Goal: Task Accomplishment & Management: Use online tool/utility

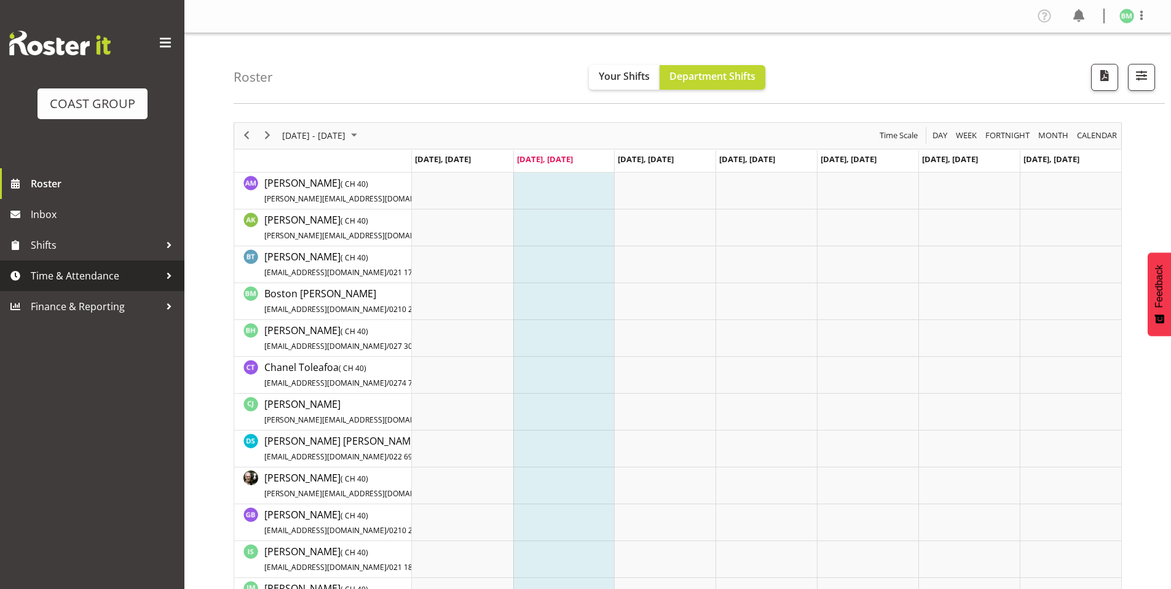
click at [79, 282] on span "Time & Attendance" at bounding box center [95, 276] width 129 height 18
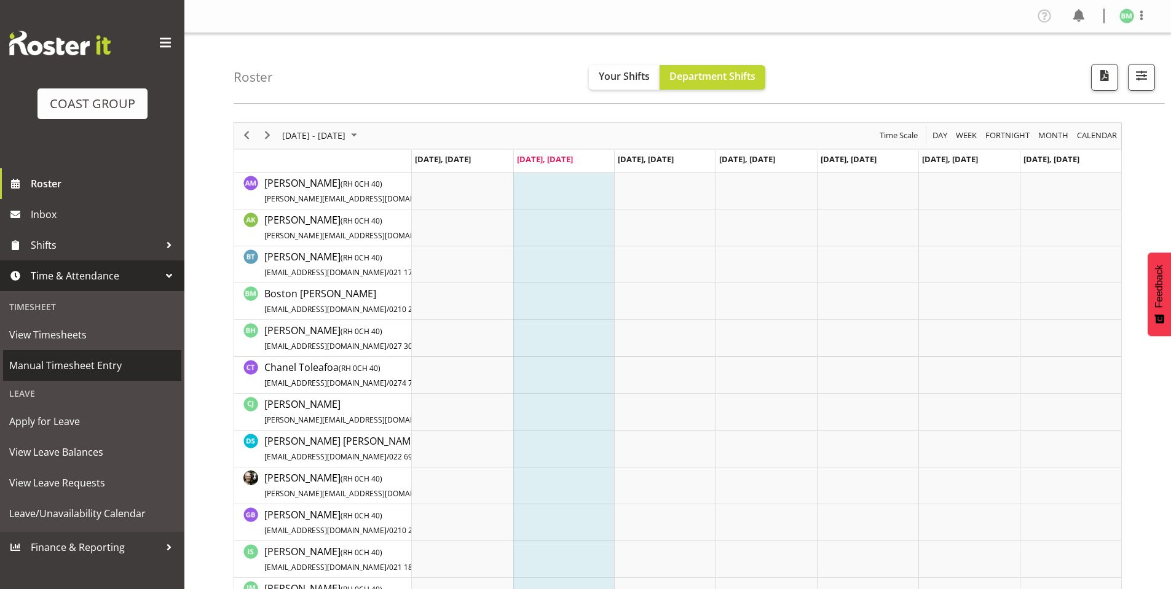
click at [102, 364] on span "Manual Timesheet Entry" at bounding box center [92, 365] width 166 height 18
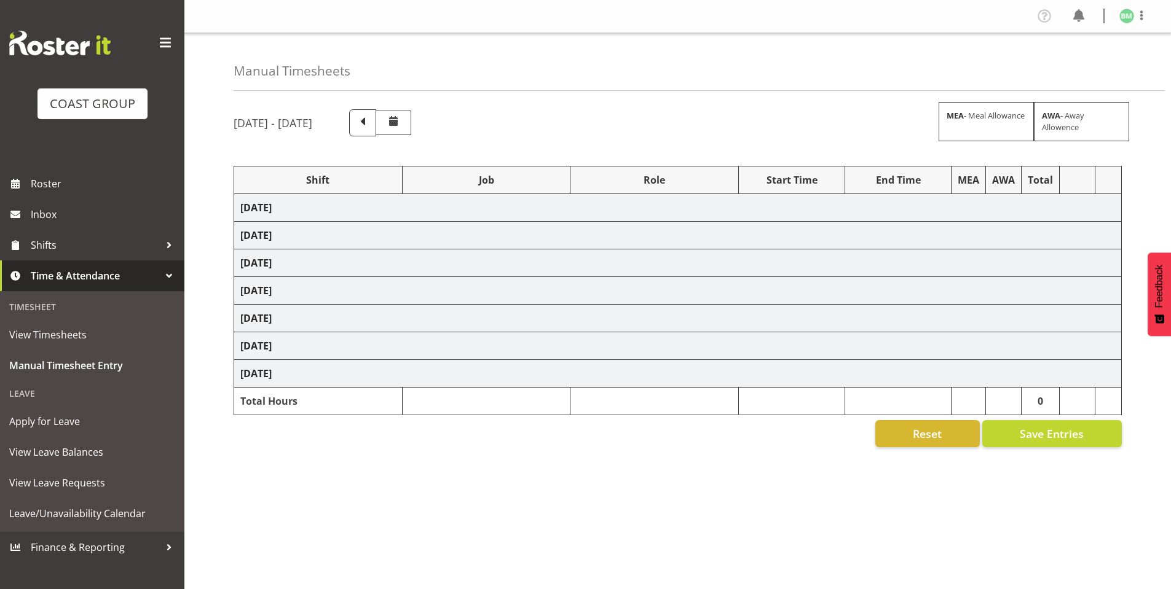
select select "6784"
select select "610"
select select "8"
select select "16482"
select select "610"
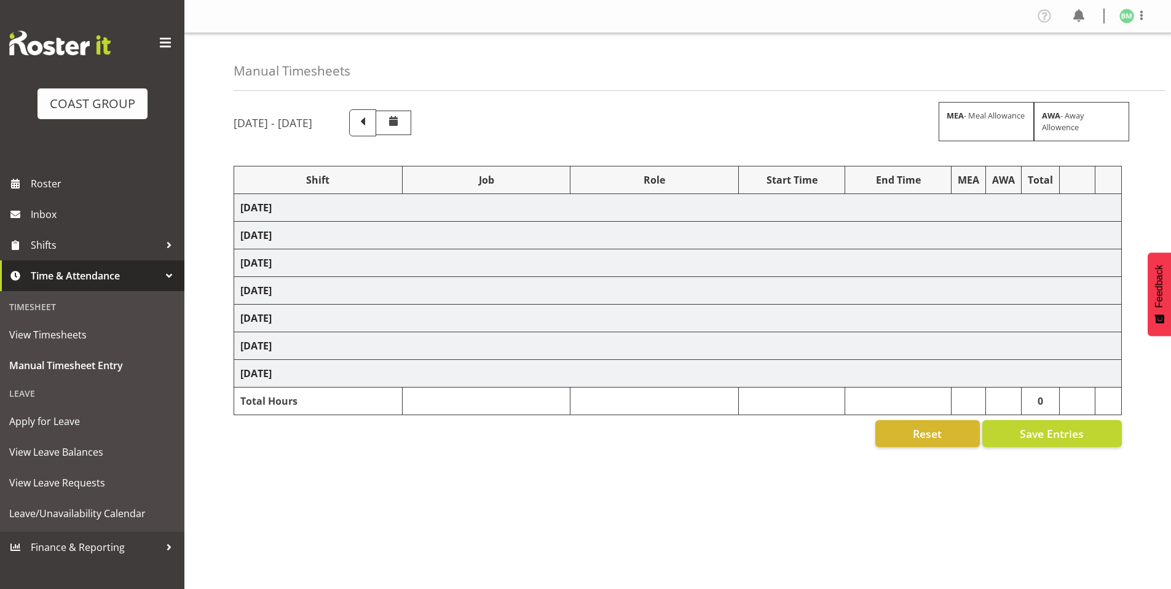
select select "16482"
select select "610"
select select "6772"
select select "610"
select select "6772"
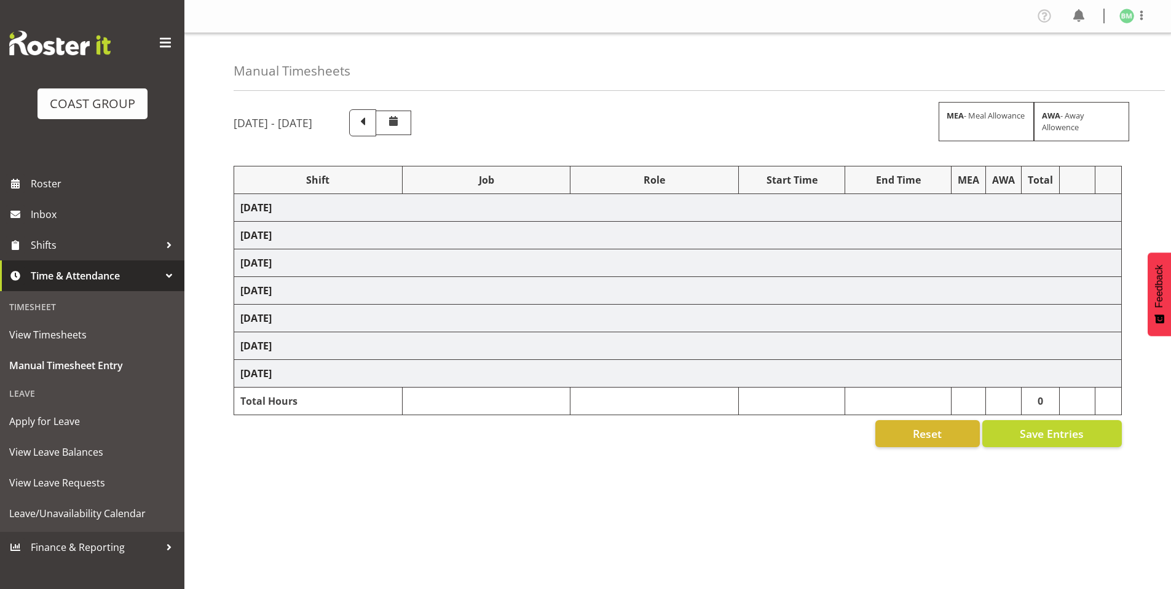
select select "610"
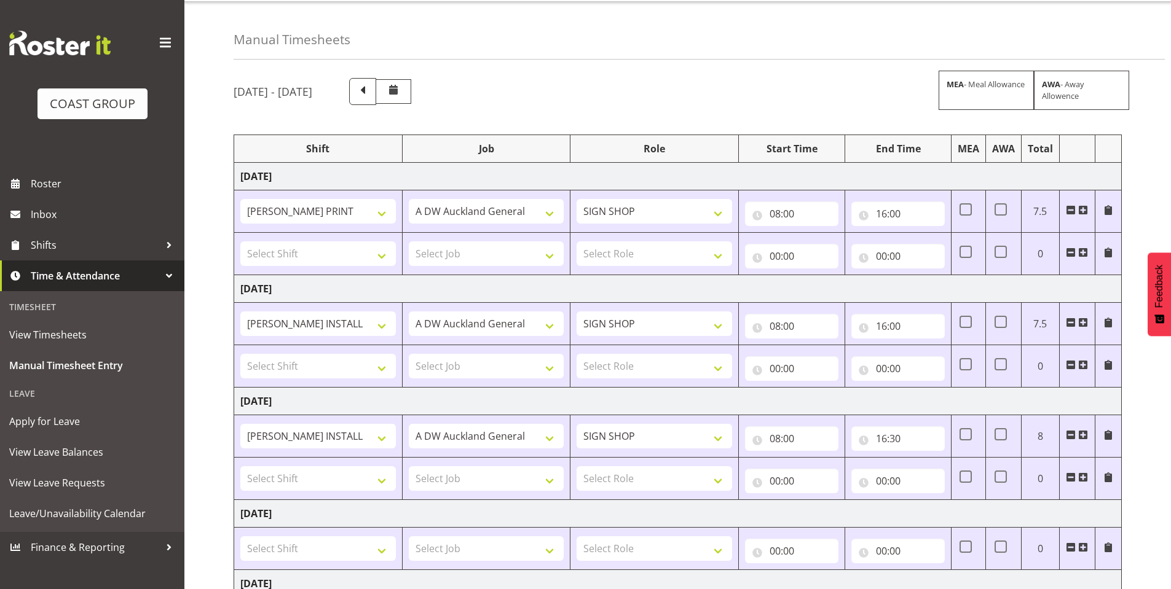
scroll to position [61, 0]
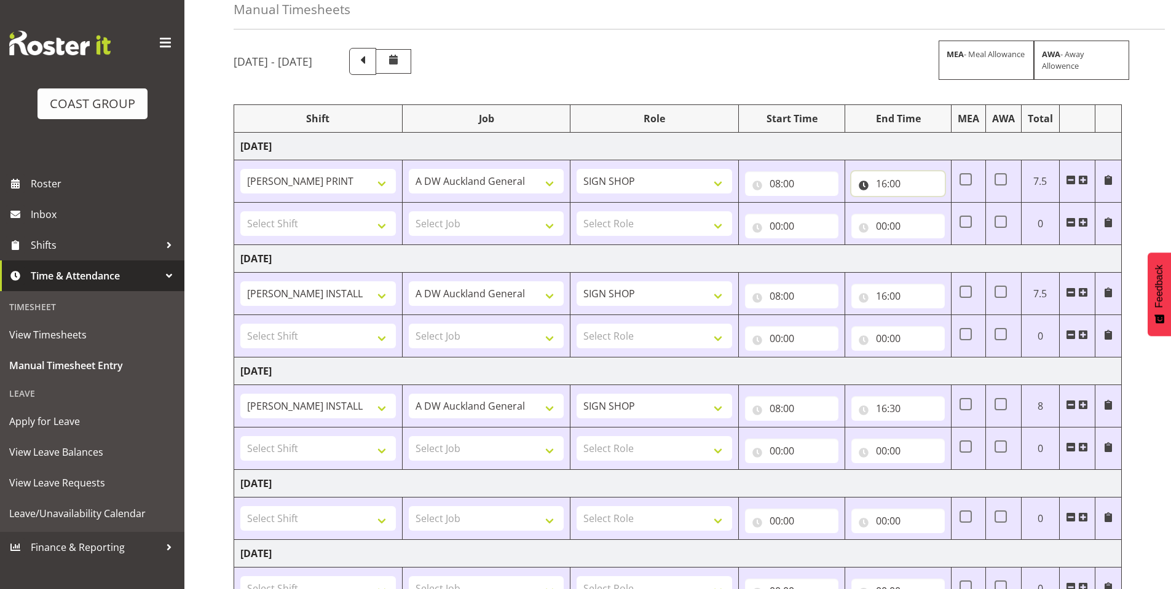
click at [869, 182] on input "16:00" at bounding box center [897, 183] width 93 height 25
click at [935, 216] on select "00 01 02 03 04 05 06 07 08 09 10 11 12 13 14 15 16 17 18 19 20 21 22 23" at bounding box center [935, 215] width 28 height 25
select select "15"
click at [921, 203] on select "00 01 02 03 04 05 06 07 08 09 10 11 12 13 14 15 16 17 18 19 20 21 22 23" at bounding box center [935, 215] width 28 height 25
type input "15:00"
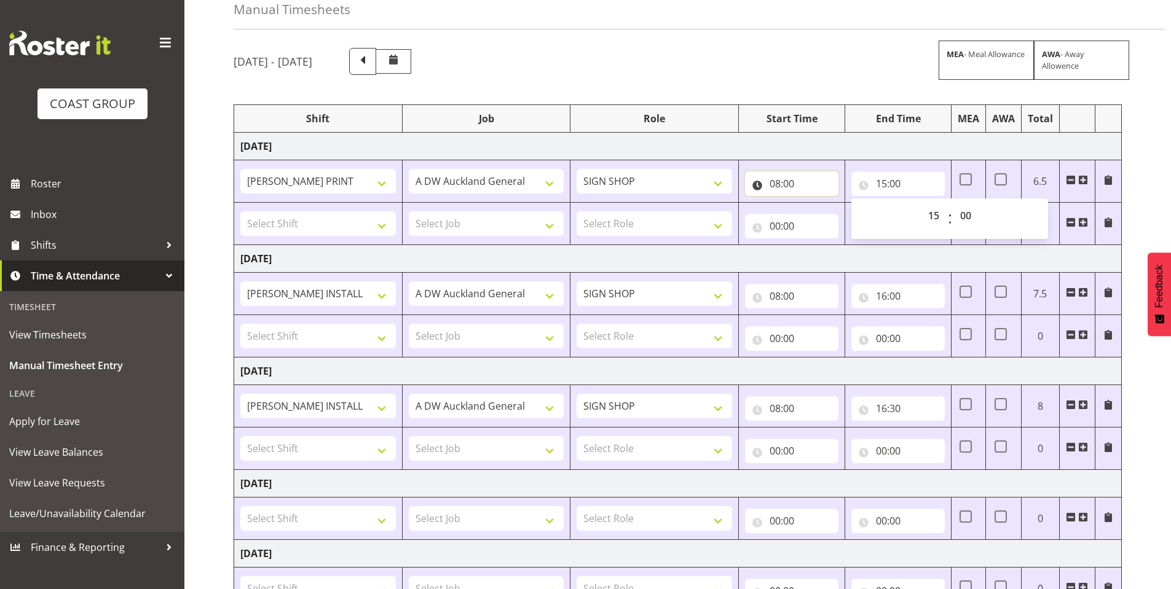
click at [750, 176] on input "08:00" at bounding box center [791, 183] width 93 height 25
click at [819, 214] on select "00 01 02 03 04 05 06 07 08 09 10 11 12 13 14 15 16 17 18 19 20 21 22 23" at bounding box center [829, 215] width 28 height 25
select select "7"
click at [815, 203] on select "00 01 02 03 04 05 06 07 08 09 10 11 12 13 14 15 16 17 18 19 20 21 22 23" at bounding box center [829, 215] width 28 height 25
type input "07:00"
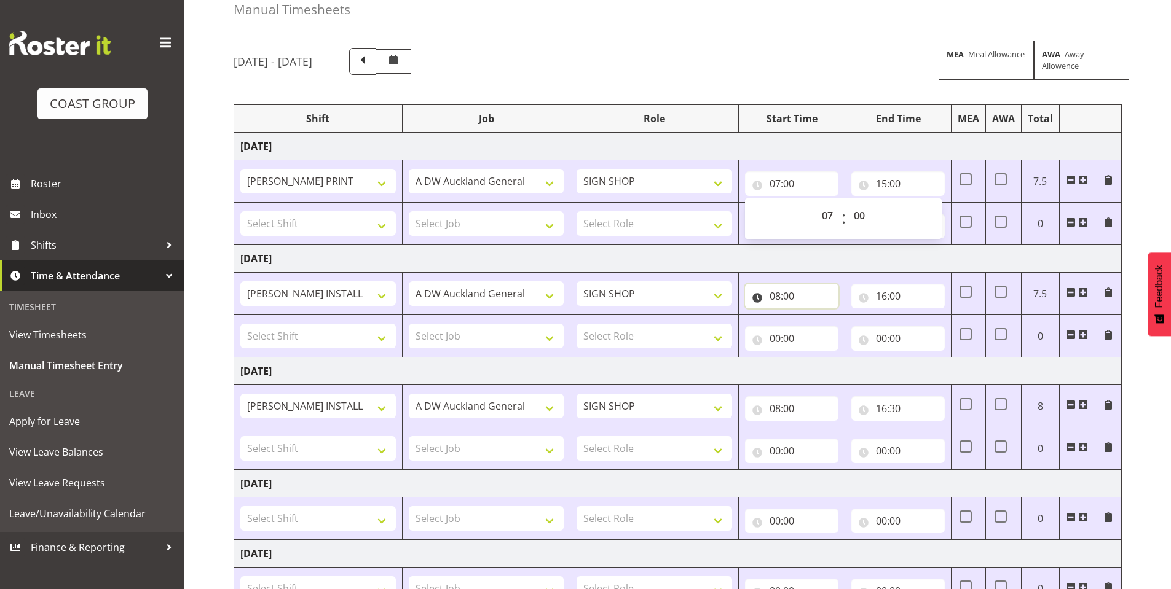
click at [766, 294] on input "08:00" at bounding box center [791, 296] width 93 height 25
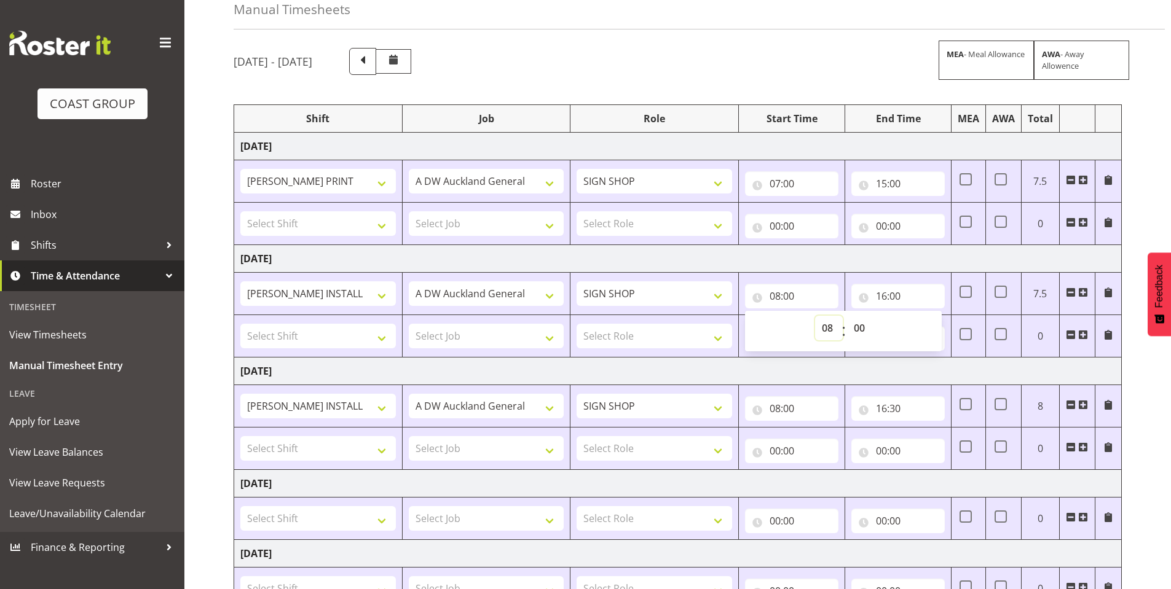
click at [831, 329] on select "00 01 02 03 04 05 06 07 08 09 10 11 12 13 14 15 16 17 18 19 20 21 22 23" at bounding box center [829, 328] width 28 height 25
click at [815, 316] on select "00 01 02 03 04 05 06 07 08 09 10 11 12 13 14 15 16 17 18 19 20 21 22 23" at bounding box center [829, 328] width 28 height 25
click at [752, 300] on input "08:00" at bounding box center [791, 296] width 93 height 25
click at [751, 296] on input "08:00" at bounding box center [791, 296] width 93 height 25
click at [826, 330] on select "00 01 02 03 04 05 06 07 08 09 10 11 12 13 14 15 16 17 18 19 20 21 22 23" at bounding box center [829, 328] width 28 height 25
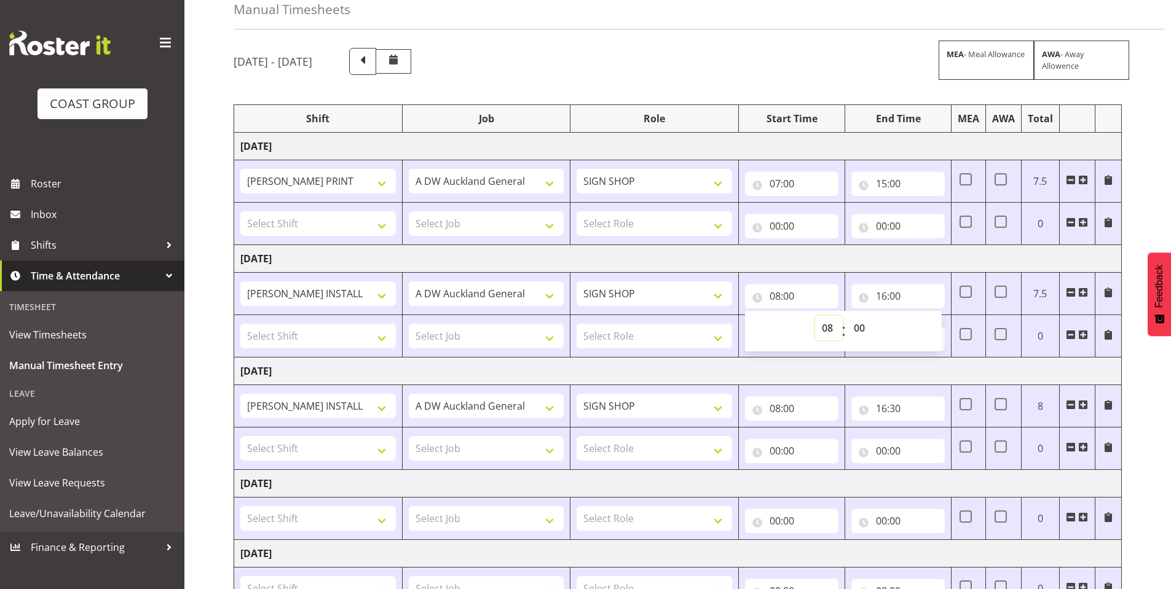
select select "7"
click at [815, 316] on select "00 01 02 03 04 05 06 07 08 09 10 11 12 13 14 15 16 17 18 19 20 21 22 23" at bounding box center [829, 328] width 28 height 25
type input "07:00"
click at [865, 295] on input "16:00" at bounding box center [897, 296] width 93 height 25
click at [923, 328] on select "00 01 02 03 04 05 06 07 08 09 10 11 12 13 14 15 16 17 18 19 20 21 22 23" at bounding box center [935, 328] width 28 height 25
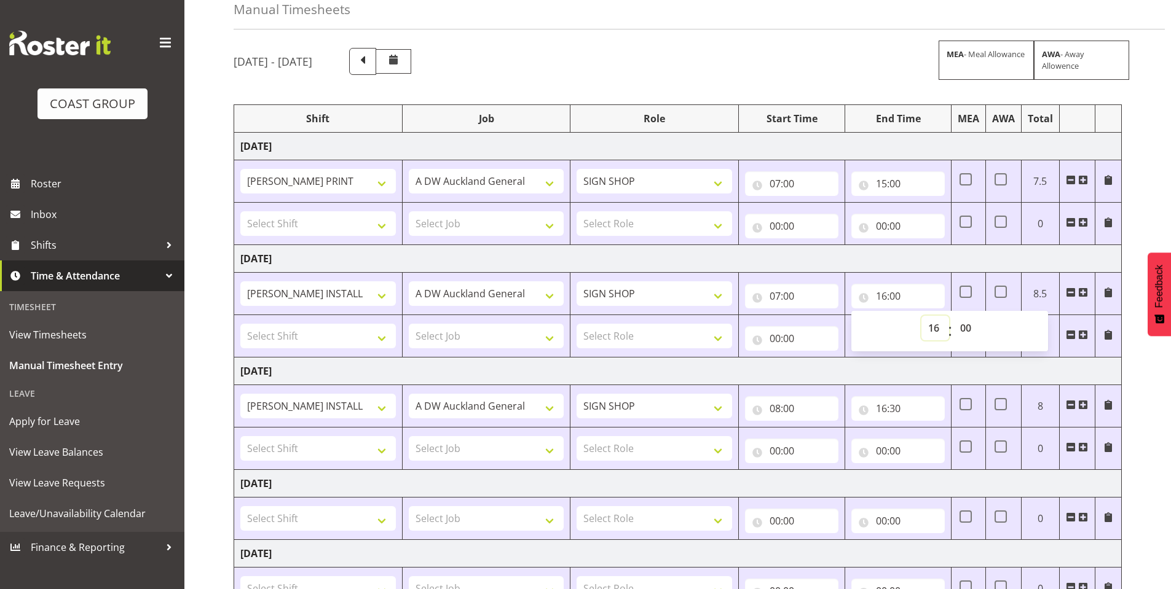
select select "15"
click at [921, 316] on select "00 01 02 03 04 05 06 07 08 09 10 11 12 13 14 15 16 17 18 19 20 21 22 23" at bounding box center [935, 328] width 28 height 25
type input "15:00"
click at [758, 415] on input "08:00" at bounding box center [791, 408] width 93 height 25
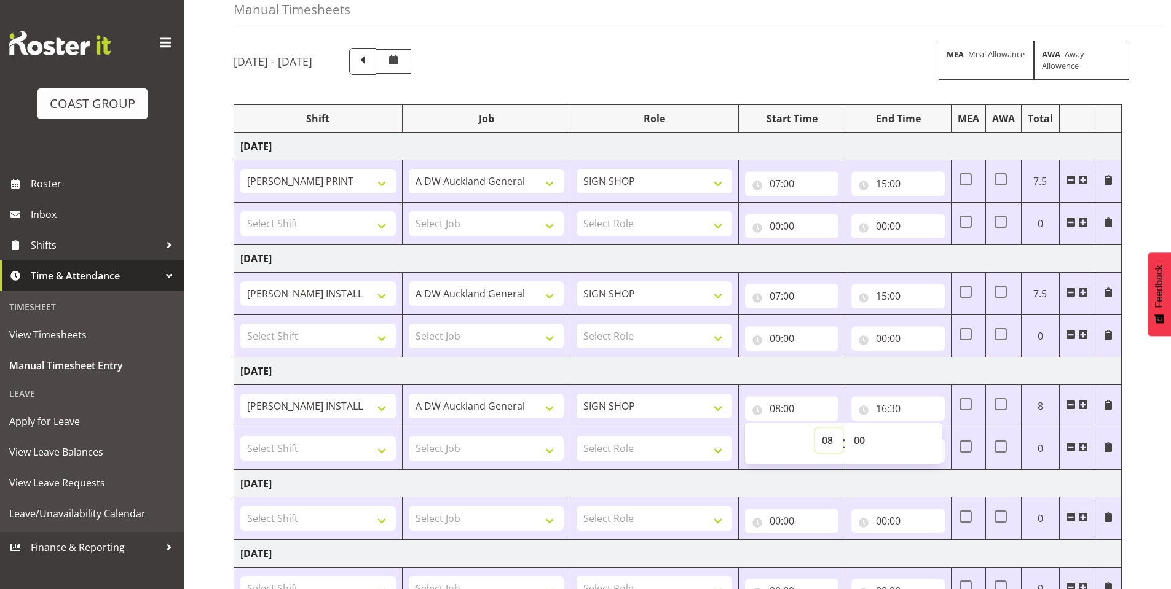
click at [822, 442] on select "00 01 02 03 04 05 06 07 08 09 10 11 12 13 14 15 16 17 18 19 20 21 22 23" at bounding box center [829, 440] width 28 height 25
select select "7"
click at [815, 428] on select "00 01 02 03 04 05 06 07 08 09 10 11 12 13 14 15 16 17 18 19 20 21 22 23" at bounding box center [829, 440] width 28 height 25
type input "07:00"
click at [864, 410] on input "16:30" at bounding box center [897, 408] width 93 height 25
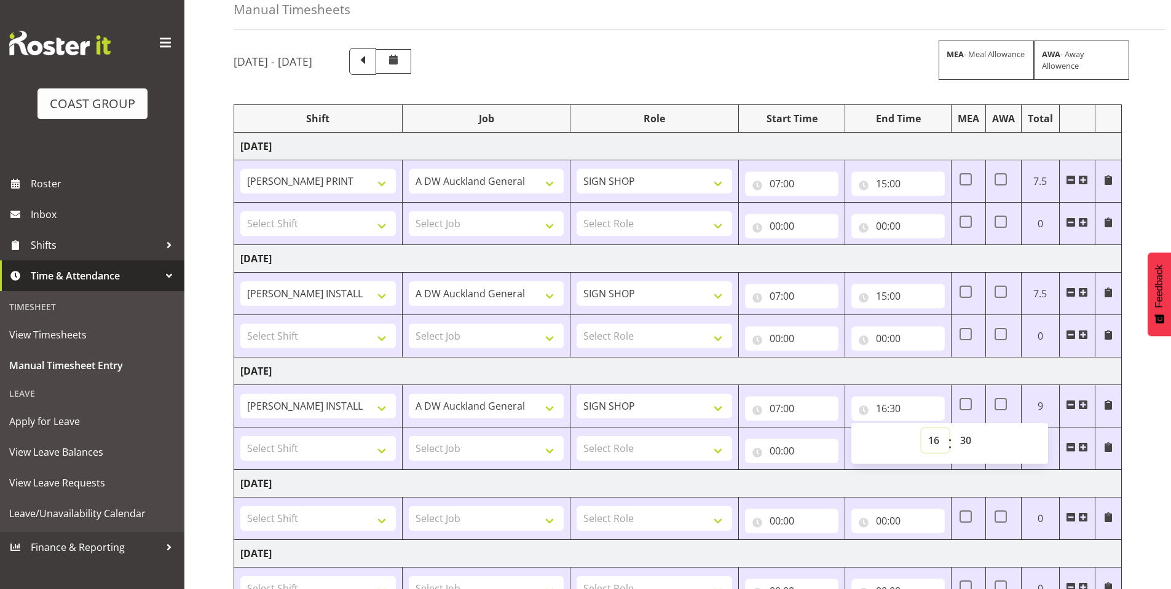
click at [929, 442] on select "00 01 02 03 04 05 06 07 08 09 10 11 12 13 14 15 16 17 18 19 20 21 22 23" at bounding box center [935, 440] width 28 height 25
select select "15"
click at [921, 428] on select "00 01 02 03 04 05 06 07 08 09 10 11 12 13 14 15 16 17 18 19 20 21 22 23" at bounding box center [935, 440] width 28 height 25
type input "15:30"
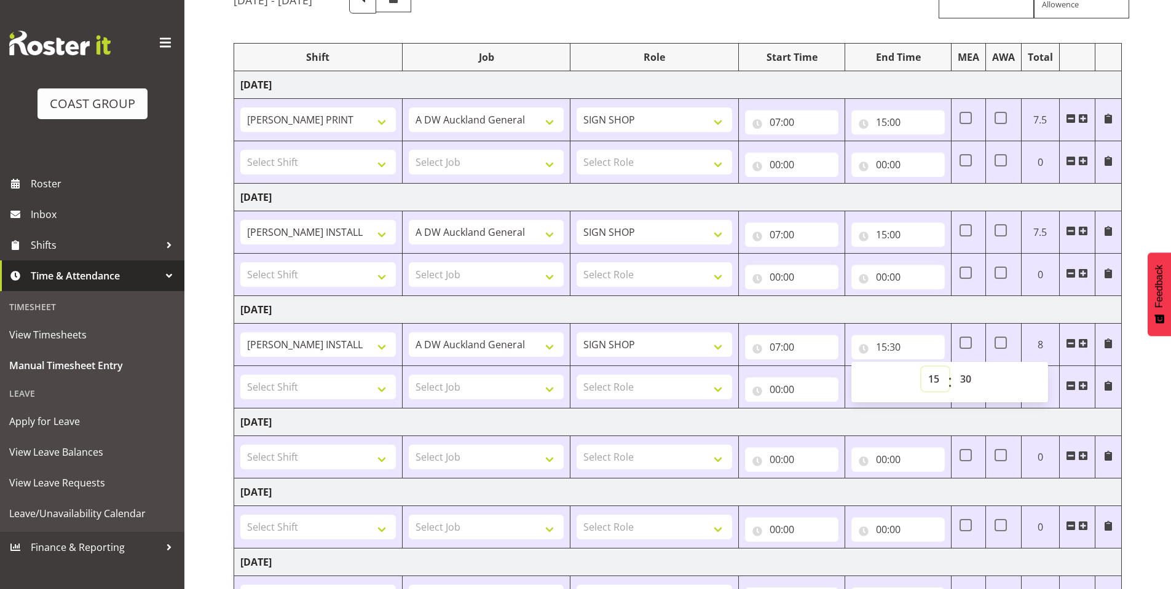
scroll to position [184, 0]
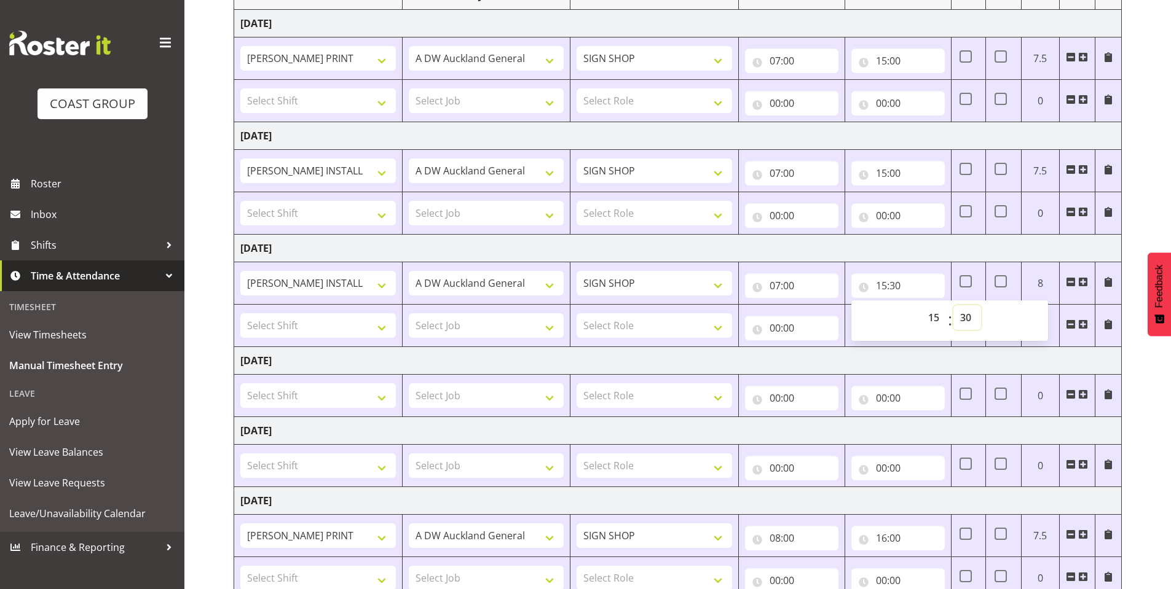
click at [974, 323] on select "00 01 02 03 04 05 06 07 08 09 10 11 12 13 14 15 16 17 18 19 20 21 22 23 24 25 2…" at bounding box center [967, 317] width 28 height 25
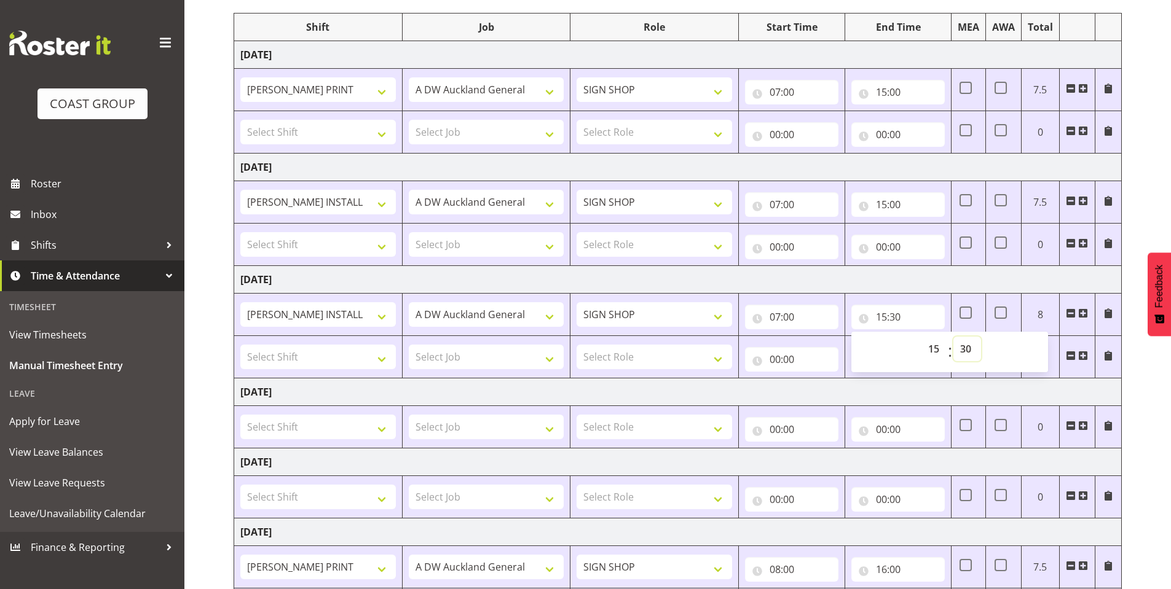
scroll to position [123, 0]
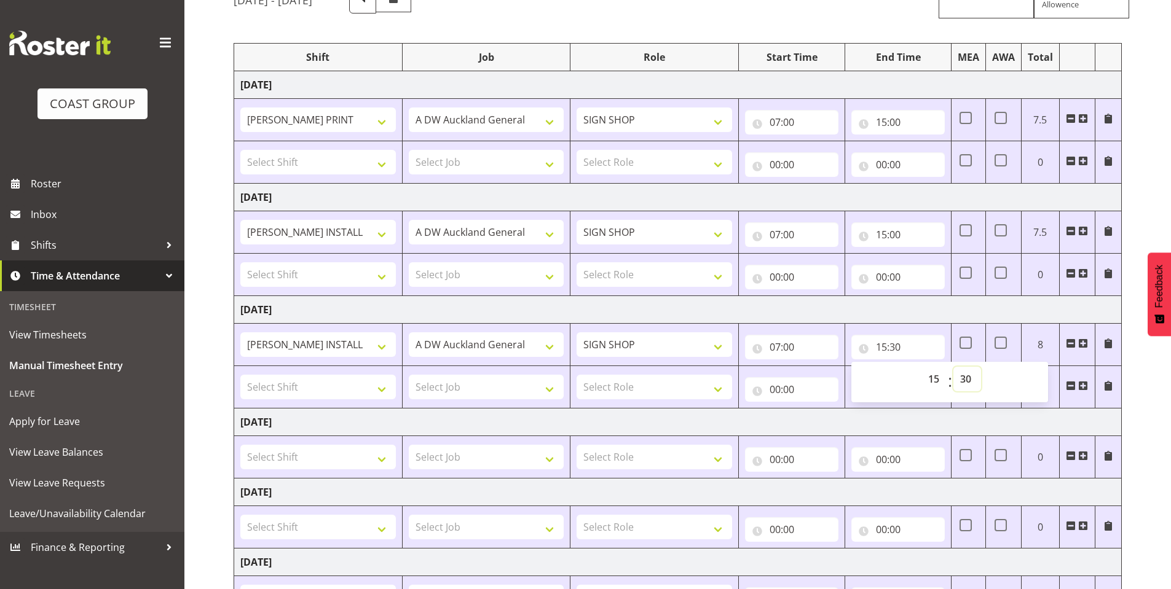
click at [959, 381] on select "00 01 02 03 04 05 06 07 08 09 10 11 12 13 14 15 16 17 18 19 20 21 22 23 24 25 2…" at bounding box center [967, 379] width 28 height 25
select select "0"
click at [953, 367] on select "00 01 02 03 04 05 06 07 08 09 10 11 12 13 14 15 16 17 18 19 20 21 22 23 24 25 2…" at bounding box center [967, 379] width 28 height 25
type input "15:00"
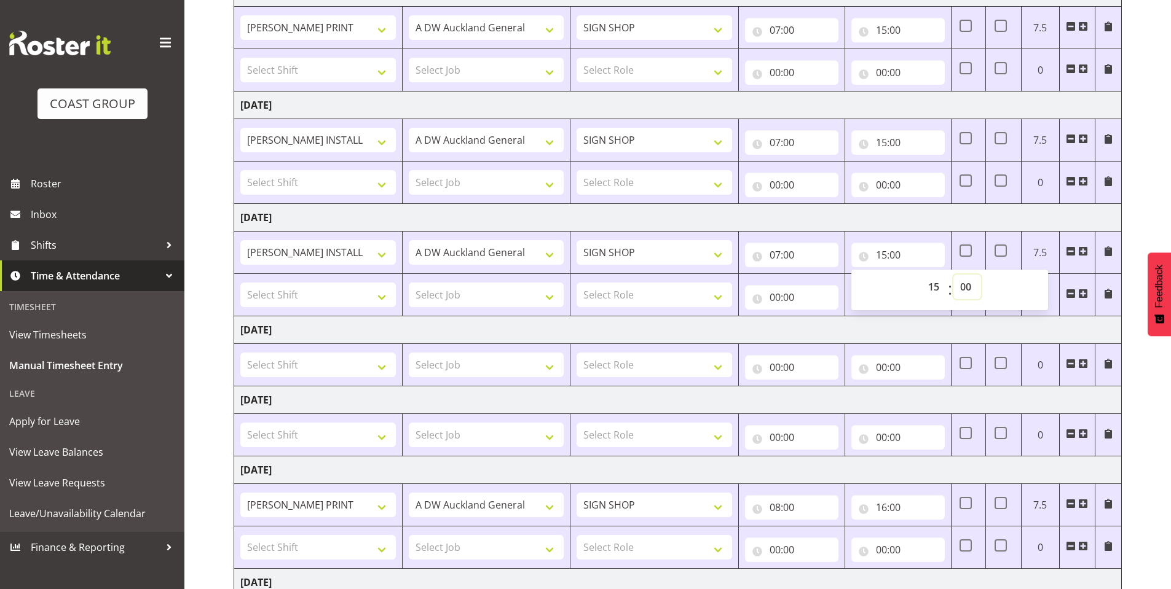
scroll to position [246, 0]
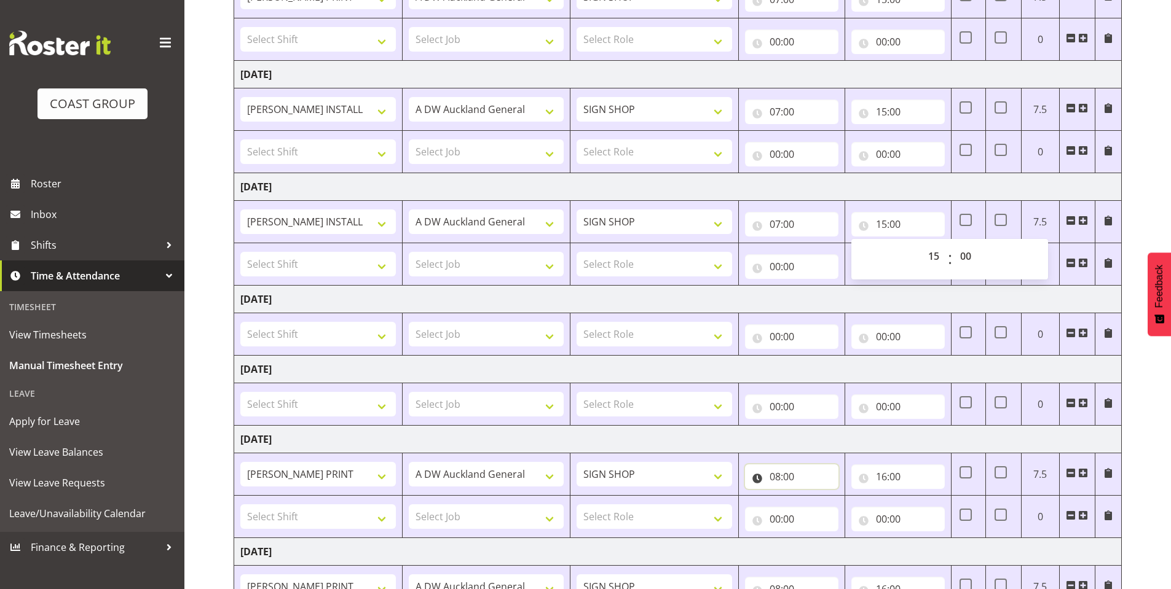
click at [749, 475] on input "08:00" at bounding box center [791, 477] width 93 height 25
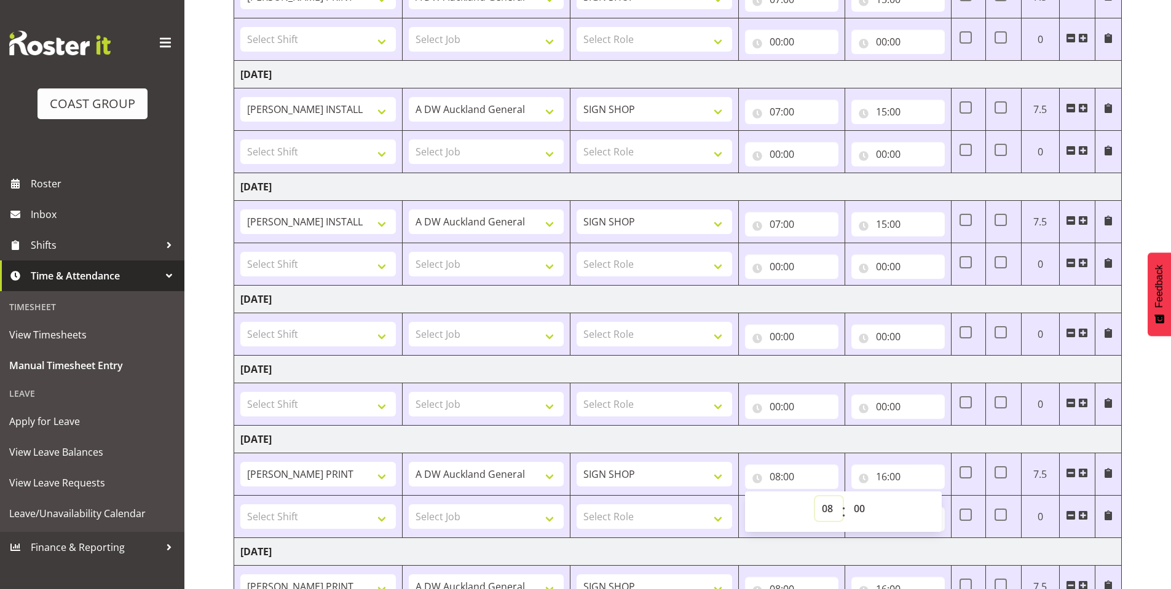
click at [827, 508] on select "00 01 02 03 04 05 06 07 08 09 10 11 12 13 14 15 16 17 18 19 20 21 22 23" at bounding box center [829, 508] width 28 height 25
select select "7"
click at [815, 496] on select "00 01 02 03 04 05 06 07 08 09 10 11 12 13 14 15 16 17 18 19 20 21 22 23" at bounding box center [829, 508] width 28 height 25
type input "07:00"
click at [869, 479] on input "16:00" at bounding box center [897, 477] width 93 height 25
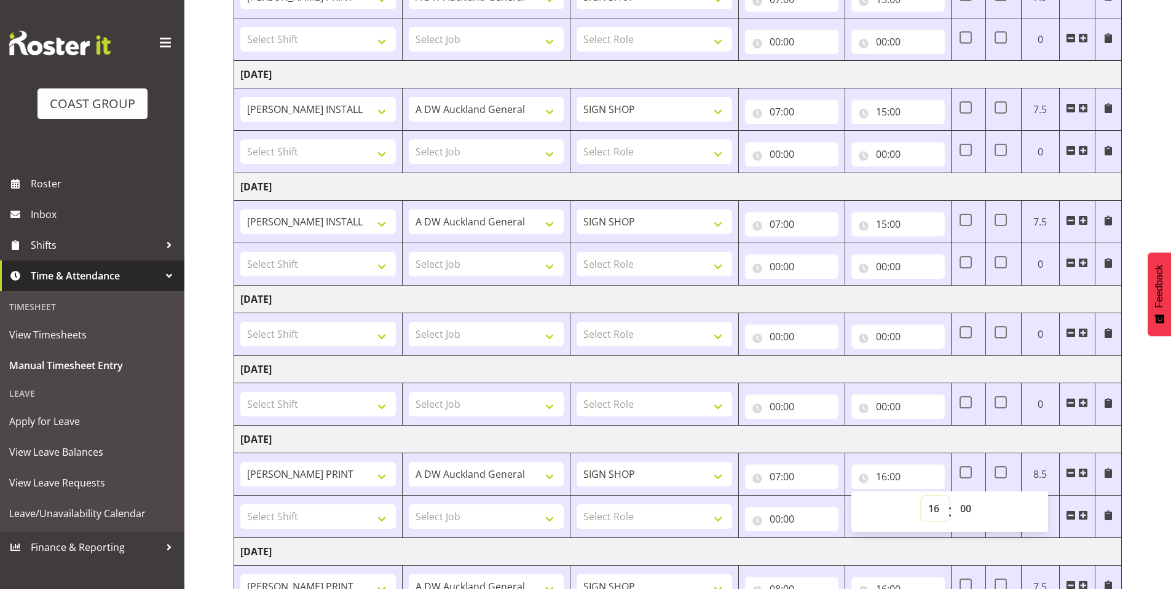
click at [925, 511] on select "00 01 02 03 04 05 06 07 08 09 10 11 12 13 14 15 16 17 18 19 20 21 22 23" at bounding box center [935, 508] width 28 height 25
select select "15"
click at [921, 496] on select "00 01 02 03 04 05 06 07 08 09 10 11 12 13 14 15 16 17 18 19 20 21 22 23" at bounding box center [935, 508] width 28 height 25
type input "15:00"
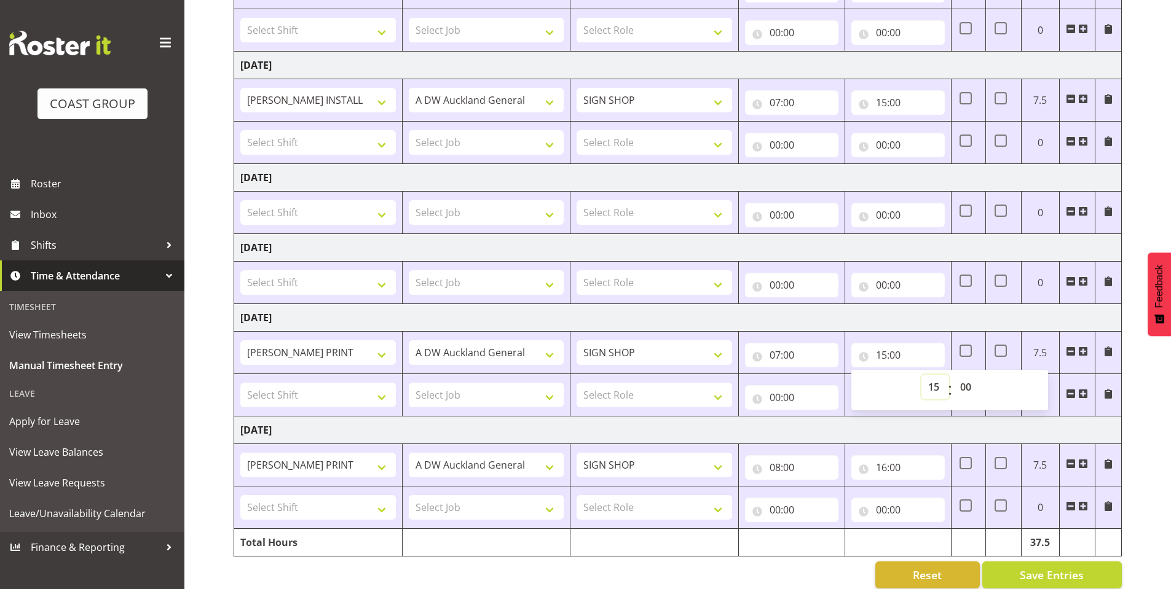
scroll to position [369, 0]
click at [753, 469] on input "08:00" at bounding box center [791, 466] width 93 height 25
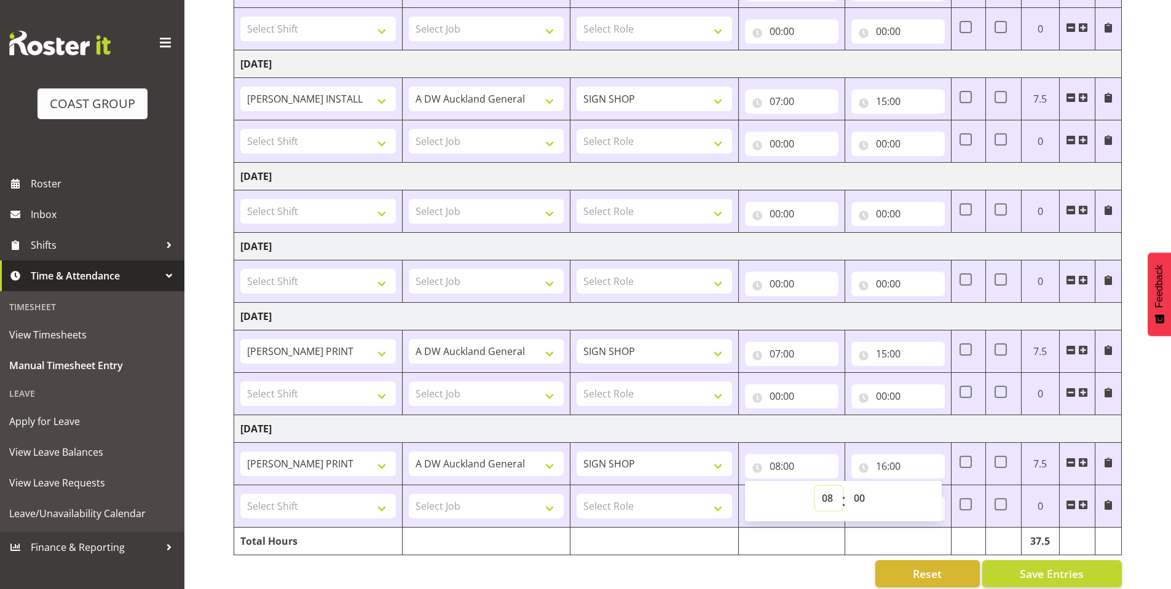
click at [826, 502] on select "00 01 02 03 04 05 06 07 08 09 10 11 12 13 14 15 16 17 18 19 20 21 22 23" at bounding box center [829, 498] width 28 height 25
select select "7"
click at [815, 486] on select "00 01 02 03 04 05 06 07 08 09 10 11 12 13 14 15 16 17 18 19 20 21 22 23" at bounding box center [829, 498] width 28 height 25
type input "07:00"
click at [865, 469] on input "16:00" at bounding box center [897, 466] width 93 height 25
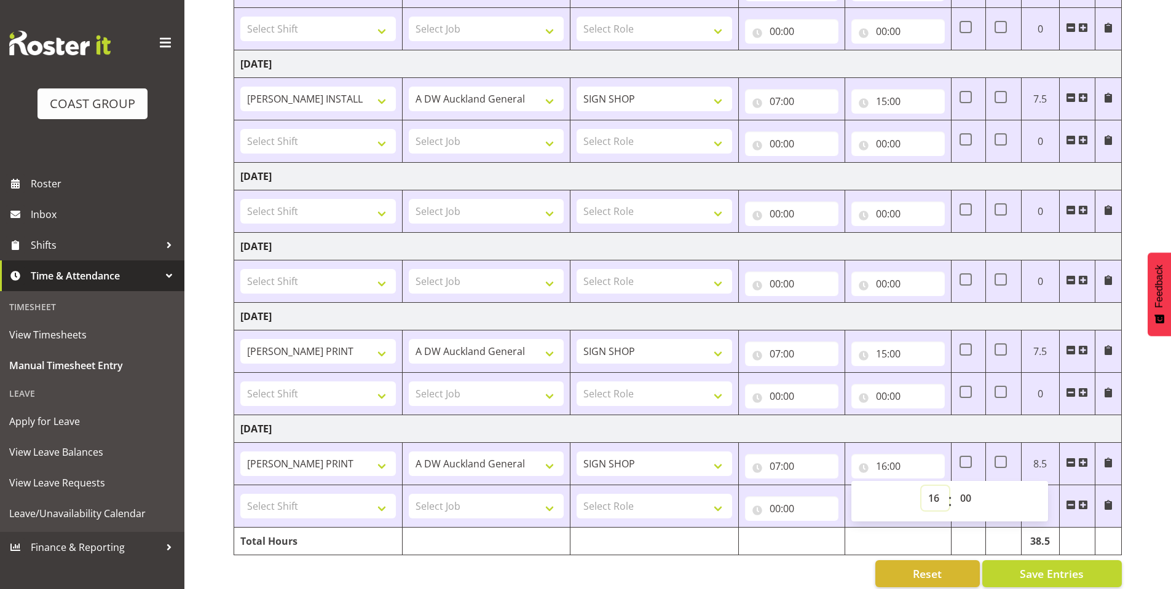
click at [935, 504] on select "00 01 02 03 04 05 06 07 08 09 10 11 12 13 14 15 16 17 18 19 20 21 22 23" at bounding box center [935, 498] width 28 height 25
click at [916, 394] on input "00:00" at bounding box center [897, 396] width 93 height 25
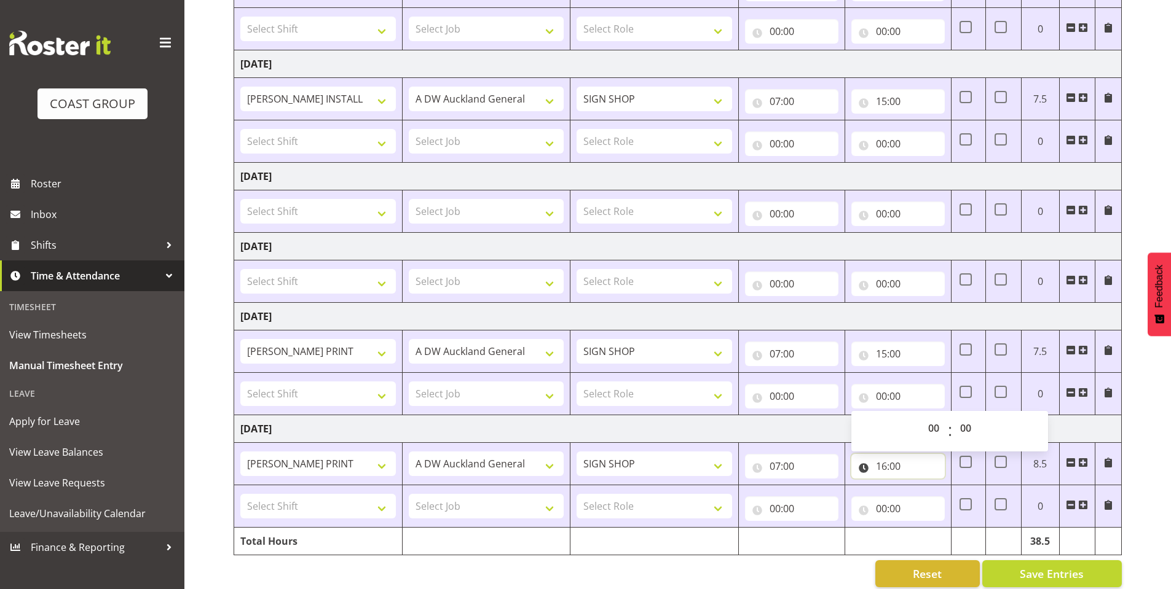
click at [857, 474] on input "16:00" at bounding box center [897, 466] width 93 height 25
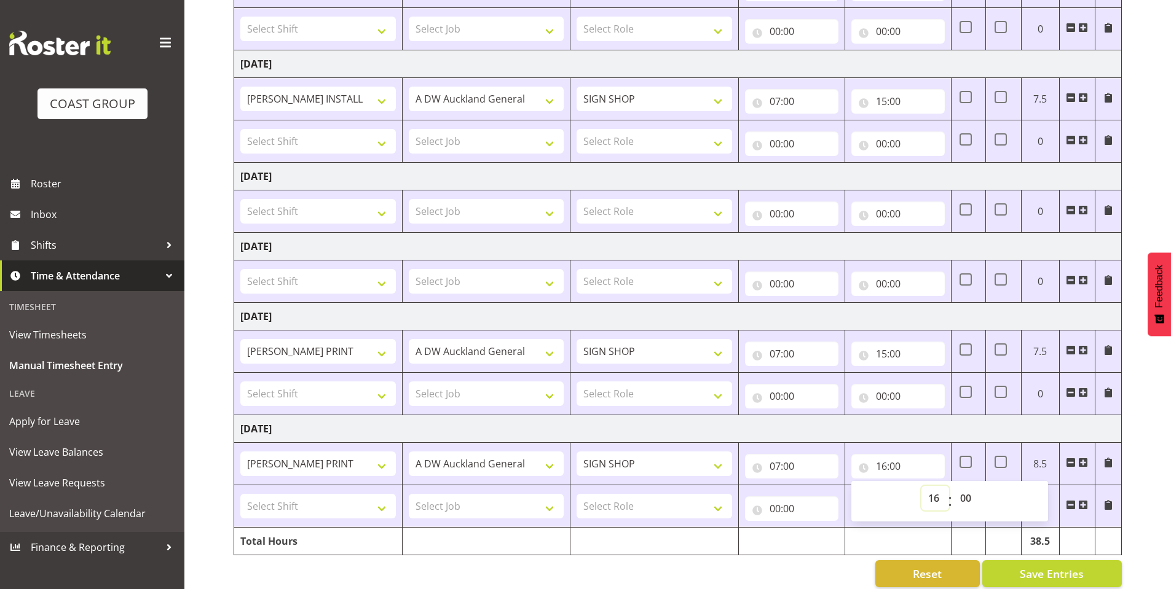
click at [940, 501] on select "00 01 02 03 04 05 06 07 08 09 10 11 12 13 14 15 16 17 18 19 20 21 22 23" at bounding box center [935, 498] width 28 height 25
select select "14"
click at [921, 486] on select "00 01 02 03 04 05 06 07 08 09 10 11 12 13 14 15 16 17 18 19 20 21 22 23" at bounding box center [935, 498] width 28 height 25
type input "14:00"
click at [963, 501] on select "00 01 02 03 04 05 06 07 08 09 10 11 12 13 14 15 16 17 18 19 20 21 22 23 24 25 2…" at bounding box center [967, 498] width 28 height 25
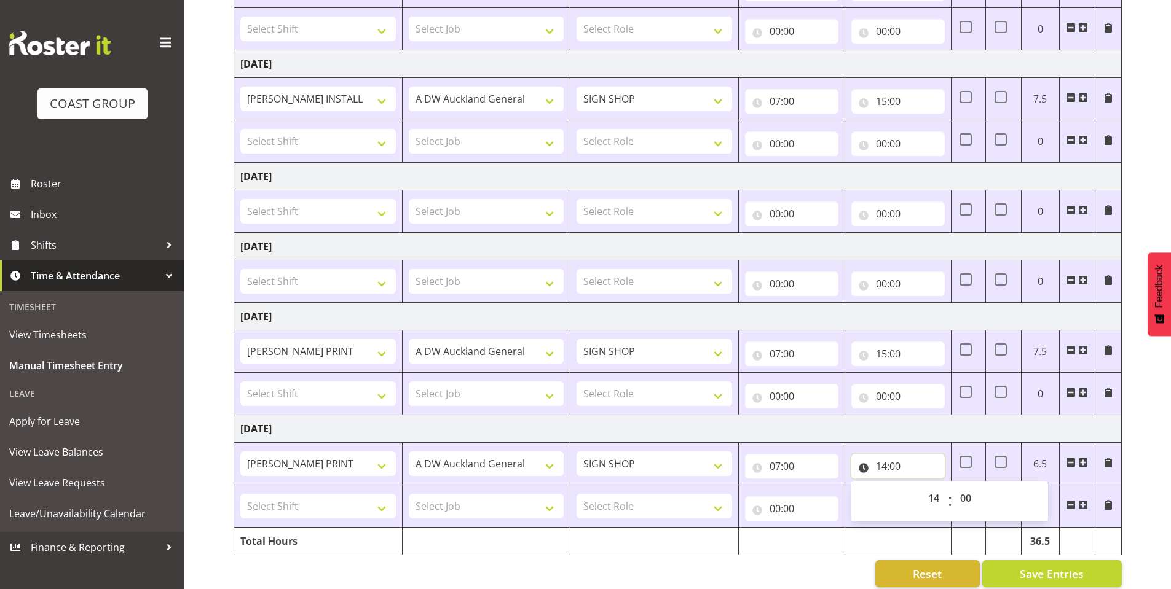
click at [862, 473] on input "14:00" at bounding box center [897, 466] width 93 height 25
click at [863, 473] on input "14:00" at bounding box center [897, 466] width 93 height 25
click at [932, 502] on select "00 01 02 03 04 05 06 07 08 09 10 11 12 13 14 15 16 17 18 19 20 21 22 23" at bounding box center [935, 498] width 28 height 25
select select "15"
click at [921, 486] on select "00 01 02 03 04 05 06 07 08 09 10 11 12 13 14 15 16 17 18 19 20 21 22 23" at bounding box center [935, 498] width 28 height 25
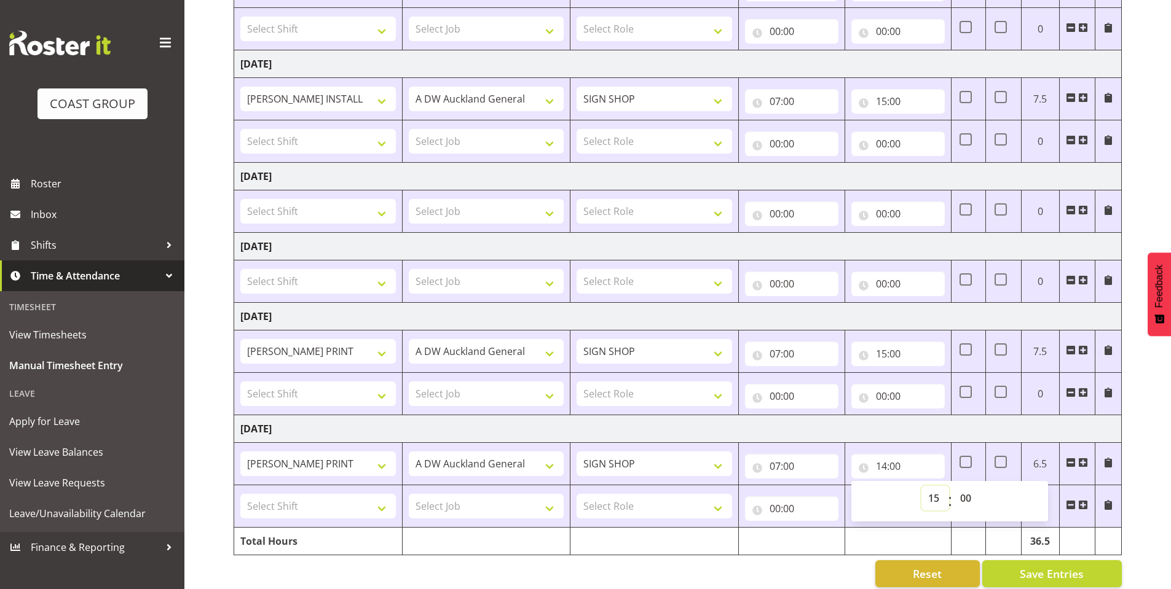
type input "15:00"
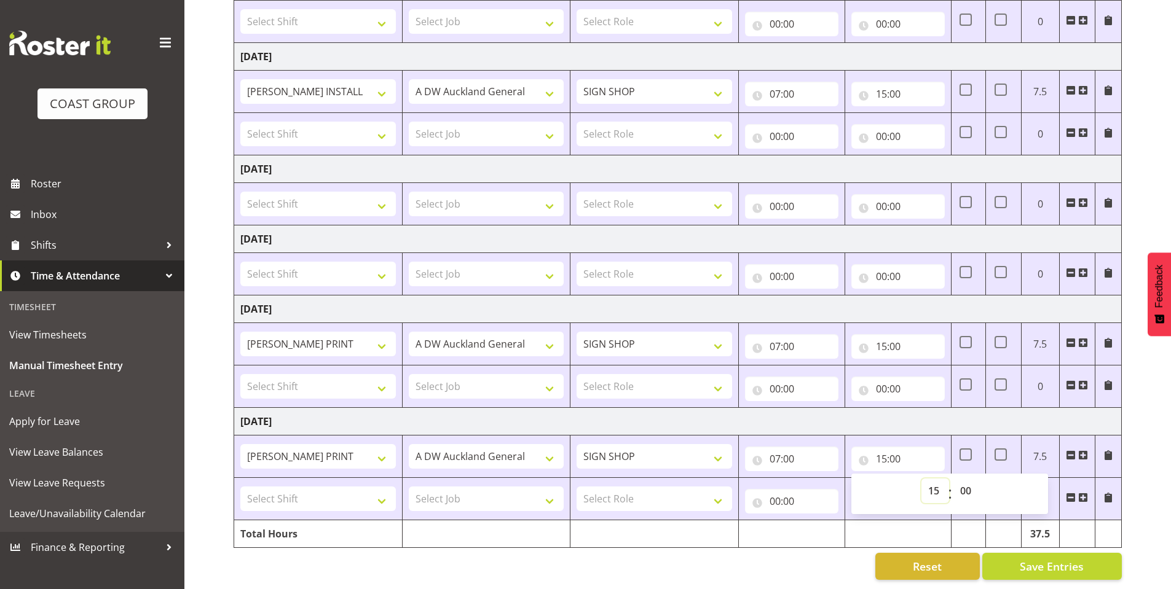
scroll to position [385, 0]
click at [759, 556] on div "Reset Save Entries" at bounding box center [677, 566] width 888 height 27
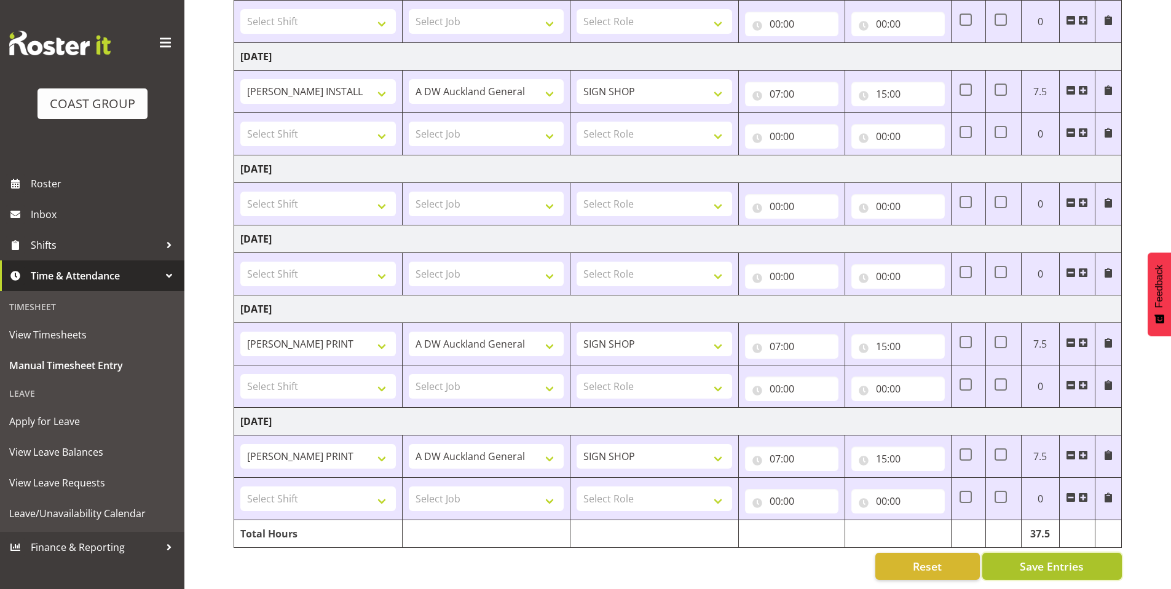
click at [1043, 559] on span "Save Entries" at bounding box center [1051, 567] width 64 height 16
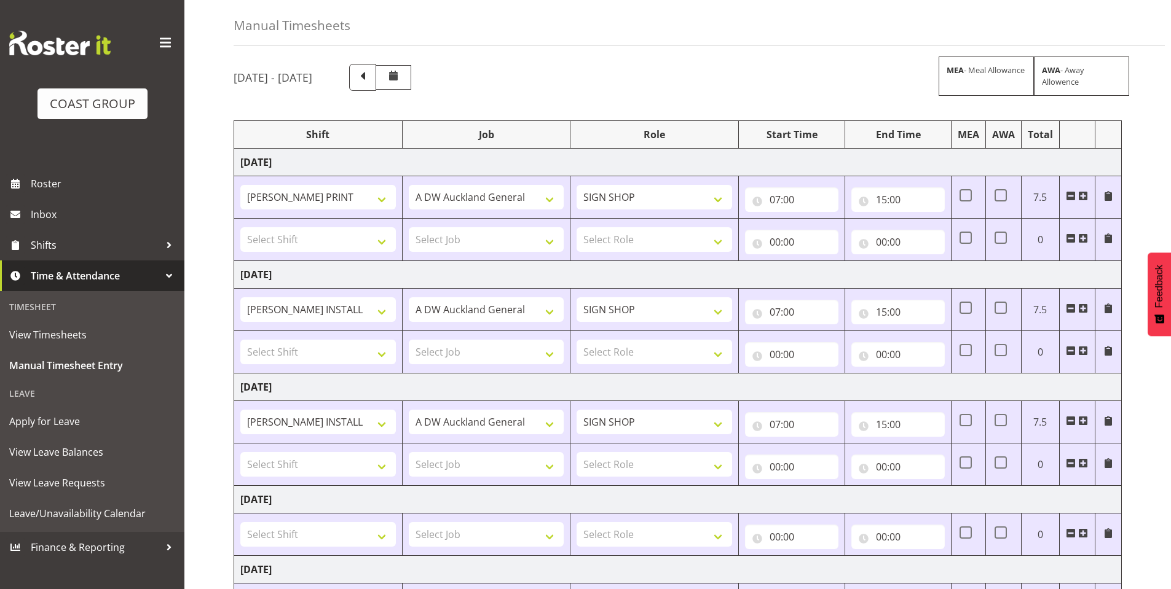
scroll to position [0, 0]
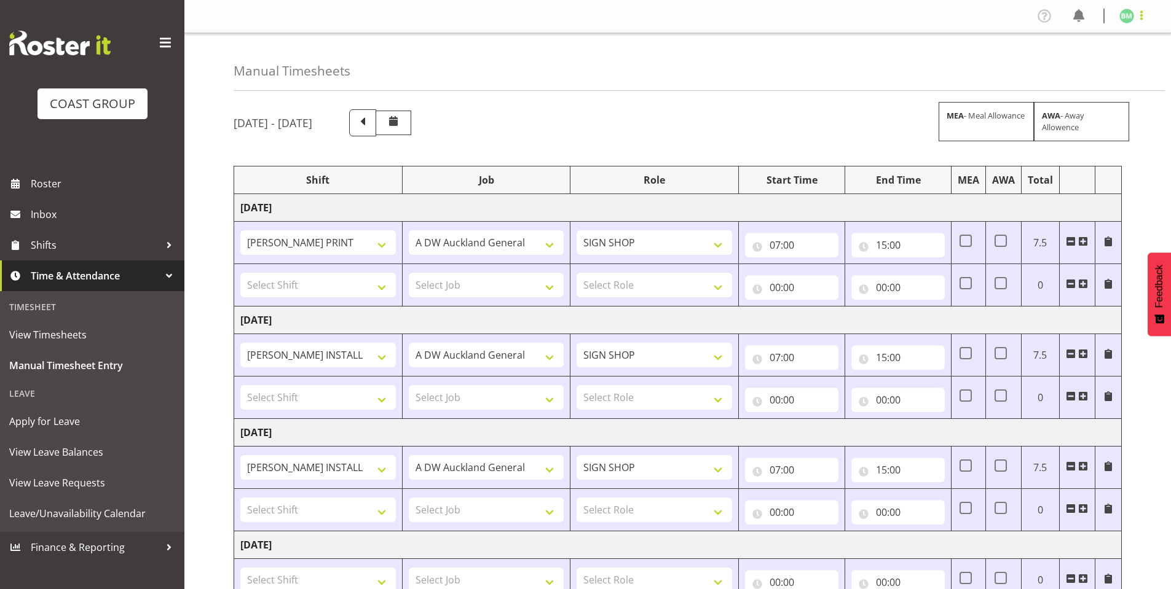
click at [1145, 11] on span at bounding box center [1141, 15] width 15 height 15
click at [1057, 58] on link "Log Out" at bounding box center [1089, 64] width 118 height 22
